Goal: Task Accomplishment & Management: Use online tool/utility

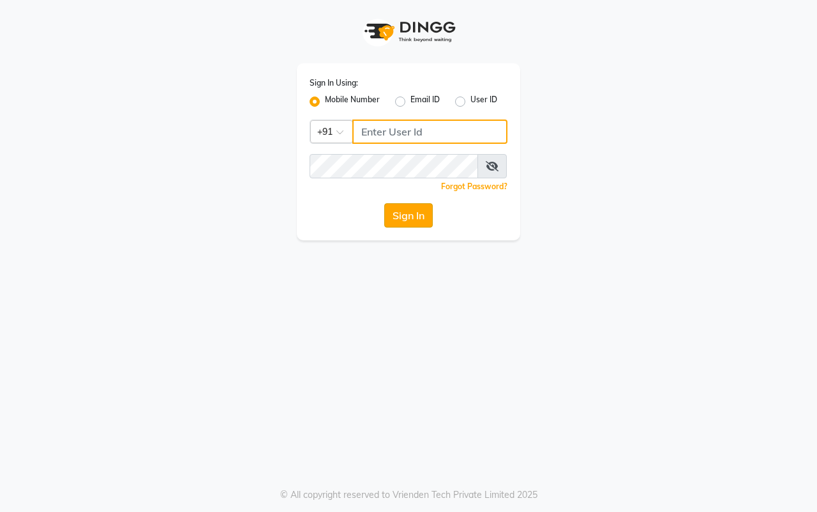
type input "7977738938"
click at [410, 222] on button "Sign In" at bounding box center [408, 215] width 49 height 24
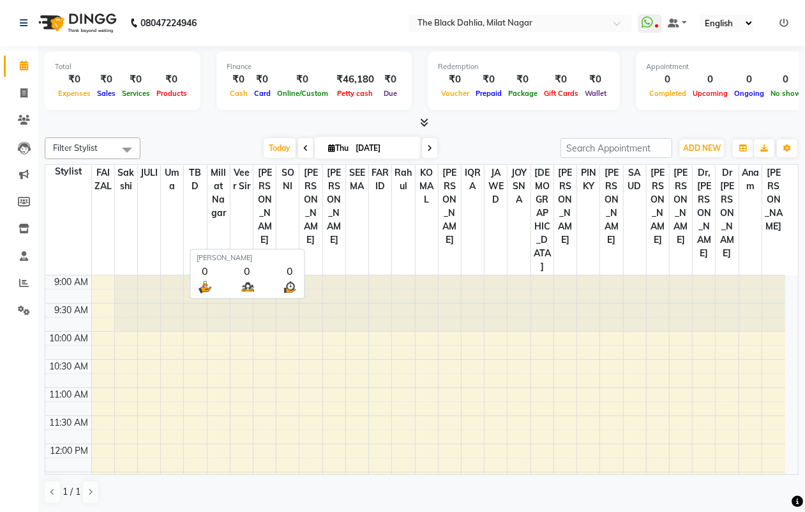
scroll to position [1, 0]
click at [17, 98] on span at bounding box center [24, 93] width 22 height 15
select select "4335"
select select "service"
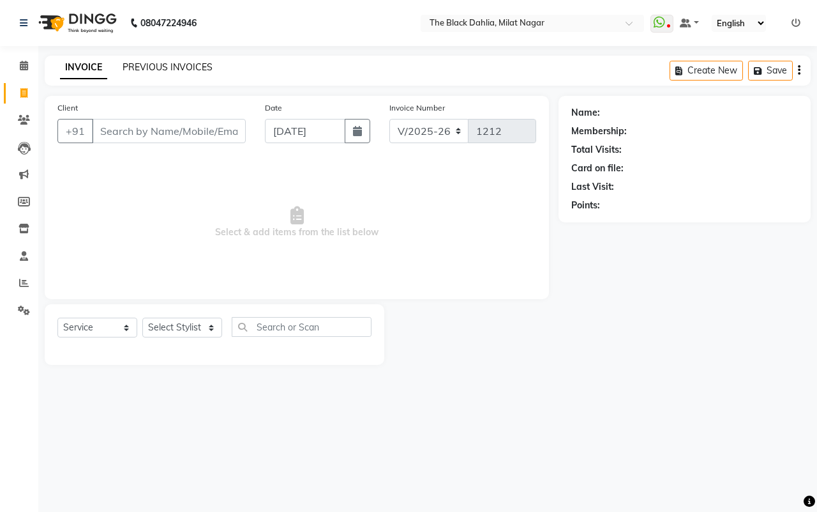
click at [129, 71] on link "PREVIOUS INVOICES" at bounding box center [168, 66] width 90 height 11
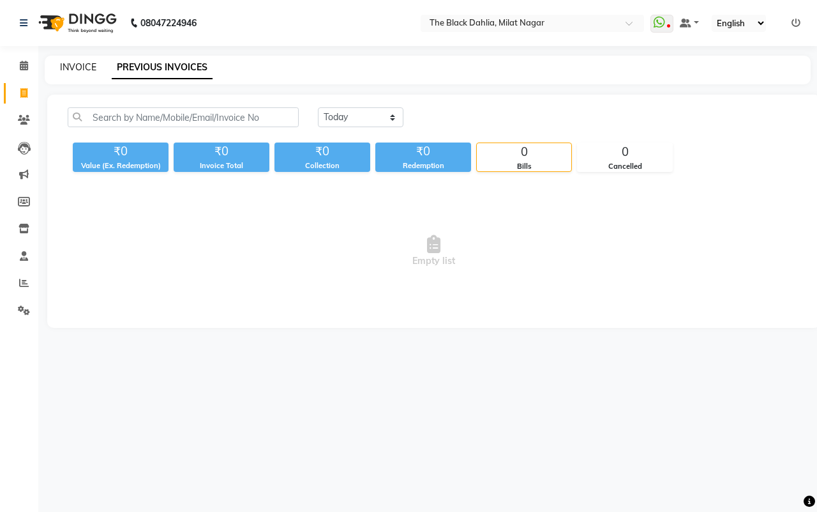
click at [86, 68] on link "INVOICE" at bounding box center [78, 66] width 36 height 11
select select "4335"
select select "service"
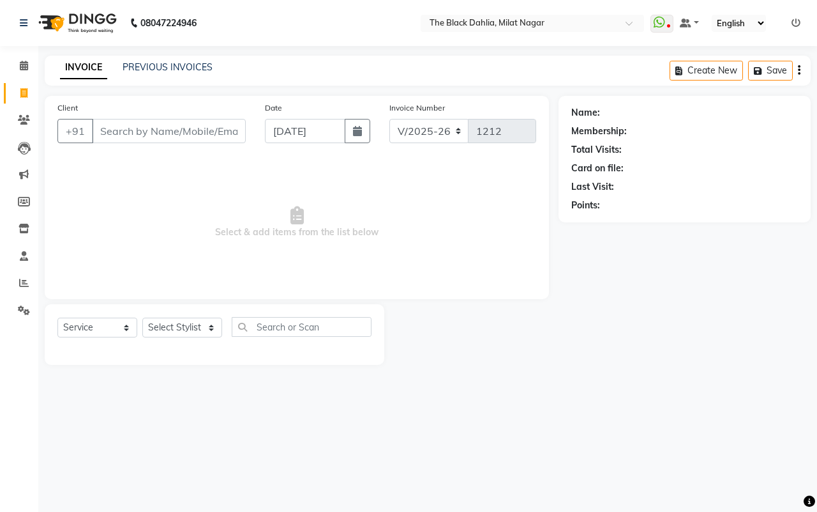
click at [486, 368] on main "INVOICE PREVIOUS INVOICES Create New Save Client +91 Date [DATE] Invoice Number…" at bounding box center [427, 220] width 779 height 328
